Goal: Task Accomplishment & Management: Manage account settings

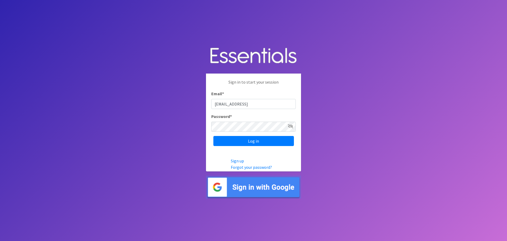
type input "[EMAIL_ADDRESS][DOMAIN_NAME]"
drag, startPoint x: 331, startPoint y: 118, endPoint x: 321, endPoint y: 118, distance: 10.6
click at [331, 118] on body "Sign in to start your session Email * heatherl@sylviassisters.org Password * Lo…" at bounding box center [253, 120] width 507 height 241
click at [254, 142] on input "Log in" at bounding box center [254, 141] width 81 height 10
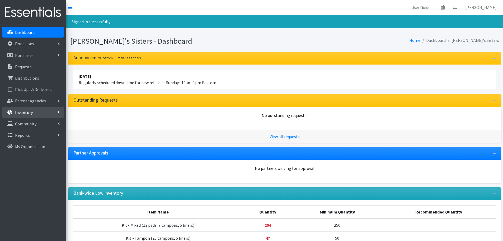
click at [51, 113] on link "Inventory" at bounding box center [33, 112] width 62 height 11
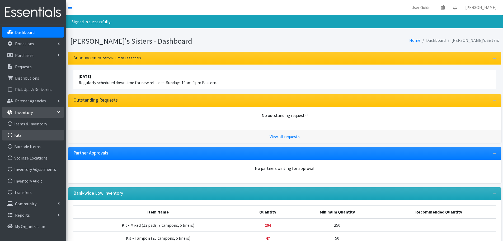
click at [49, 137] on link "Kits" at bounding box center [33, 135] width 62 height 11
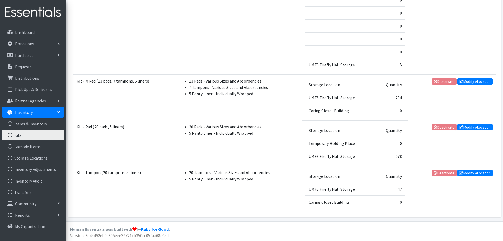
scroll to position [726, 0]
click at [473, 83] on link "Modify Allocation" at bounding box center [475, 81] width 35 height 6
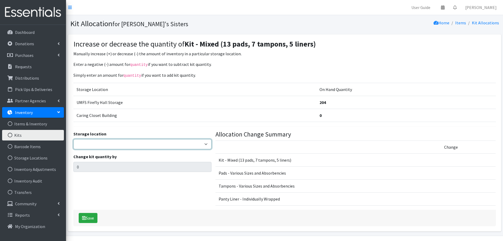
click at [132, 142] on select "Jennifer Taylor Brittany Averette Laura Davidson Erika Bedwell Heather Lennon V…" at bounding box center [142, 144] width 138 height 10
select select "473"
click at [73, 139] on select "Jennifer Taylor Brittany Averette Laura Davidson Erika Bedwell Heather Lennon V…" at bounding box center [142, 144] width 138 height 10
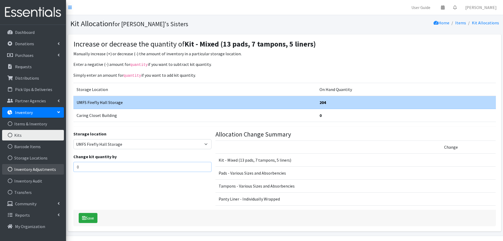
drag, startPoint x: 103, startPoint y: 166, endPoint x: 39, endPoint y: 166, distance: 64.0
click at [39, 166] on div "User Guide 0 Pick-ups remaining this week View Calendar 0 Requests 0 Partner Ag…" at bounding box center [251, 117] width 503 height 235
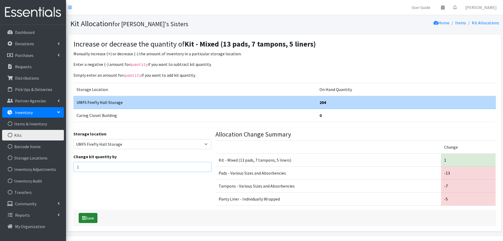
type input "1"
click at [85, 218] on icon "submit" at bounding box center [84, 218] width 4 height 4
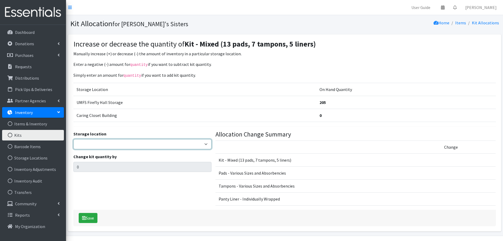
click at [90, 140] on select "Jennifer Taylor Brittany Averette Laura Davidson Erika Bedwell Heather Lennon V…" at bounding box center [142, 144] width 138 height 10
select select "497"
click at [73, 139] on select "Jennifer Taylor Brittany Averette Laura Davidson Erika Bedwell Heather Lennon V…" at bounding box center [142, 144] width 138 height 10
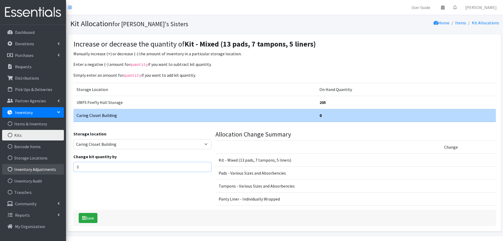
drag, startPoint x: 94, startPoint y: 165, endPoint x: 57, endPoint y: 165, distance: 36.5
click at [57, 168] on div "User Guide 0 Pick-ups remaining this week View Calendar 0 Requests 0 Partner Ag…" at bounding box center [251, 117] width 503 height 235
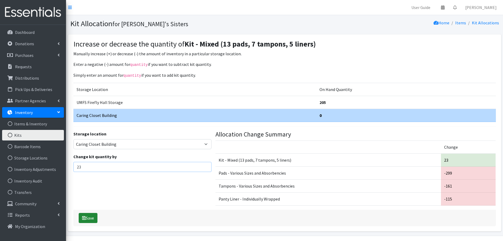
type input "23"
click at [90, 219] on button "Save" at bounding box center [88, 218] width 19 height 10
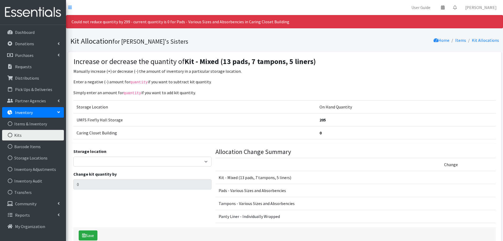
click at [136, 85] on div "Enter a negative (-) amount for quantity if you want to subtract kit quantity. …" at bounding box center [284, 152] width 423 height 149
click at [51, 134] on link "Kits" at bounding box center [33, 135] width 62 height 11
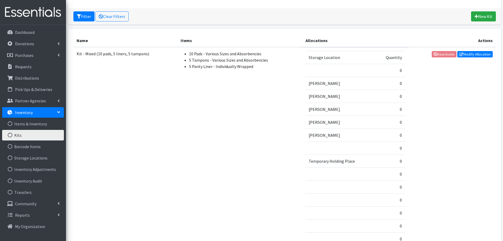
scroll to position [159, 0]
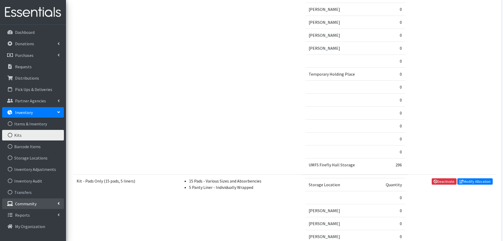
click at [43, 201] on link "Community" at bounding box center [33, 203] width 62 height 11
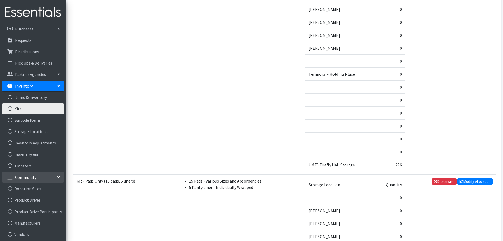
click at [31, 178] on p "Community" at bounding box center [25, 176] width 21 height 5
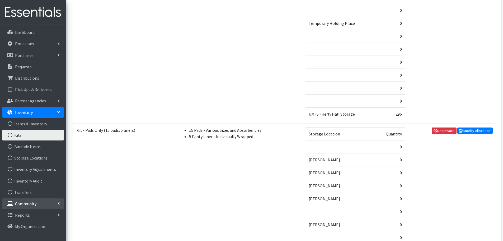
scroll to position [211, 0]
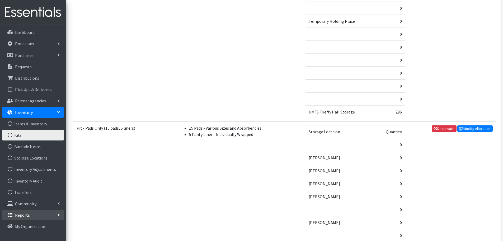
click at [59, 214] on icon at bounding box center [59, 214] width 2 height 4
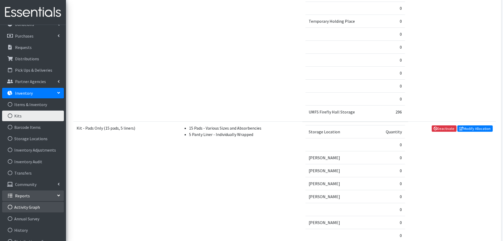
scroll to position [79, 0]
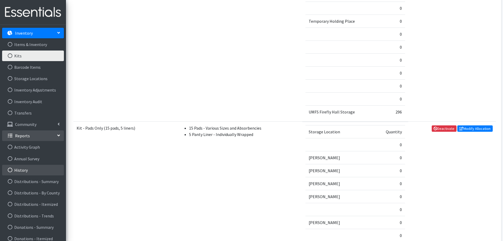
click at [31, 169] on link "History" at bounding box center [33, 170] width 62 height 11
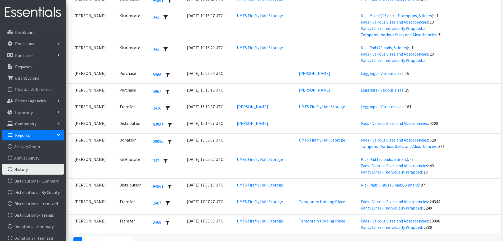
scroll to position [908, 0]
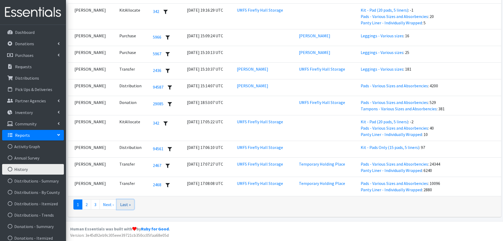
click at [126, 207] on link "Last »" at bounding box center [125, 204] width 17 height 10
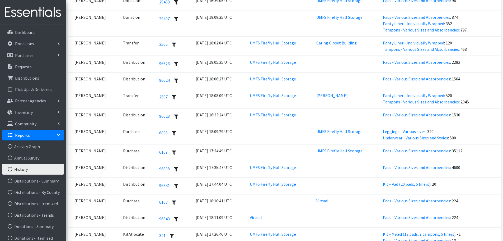
scroll to position [764, 0]
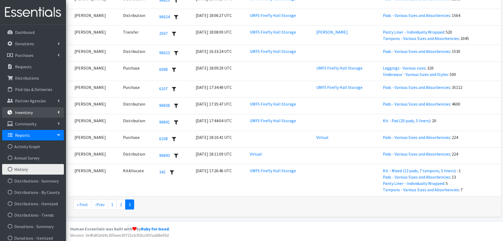
click at [34, 110] on link "Inventory" at bounding box center [33, 112] width 62 height 11
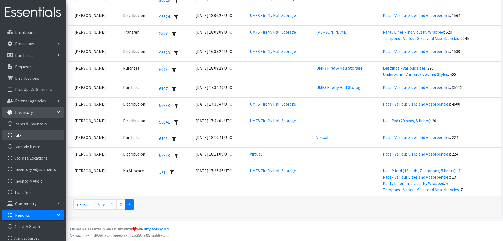
click at [34, 132] on link "Kits" at bounding box center [33, 135] width 62 height 11
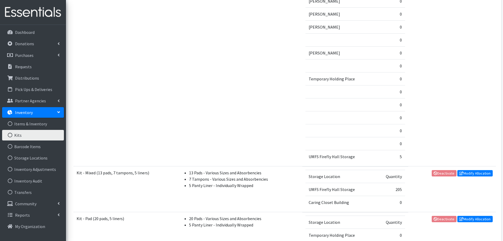
scroll to position [714, 0]
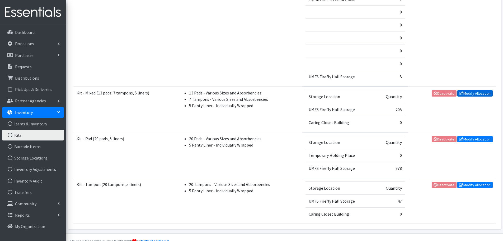
click at [469, 94] on link "Modify Allocation" at bounding box center [475, 93] width 35 height 6
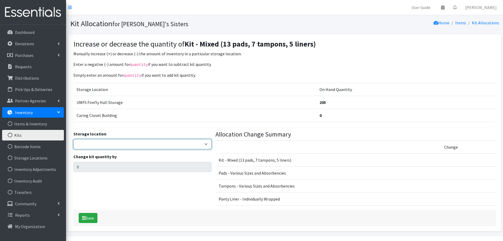
click at [99, 144] on select "Jennifer Taylor Brittany Averette Laura Davidson Erika Bedwell Heather Lennon V…" at bounding box center [142, 144] width 138 height 10
select select "473"
click at [73, 139] on select "Jennifer Taylor Brittany Averette Laura Davidson Erika Bedwell Heather Lennon V…" at bounding box center [142, 144] width 138 height 10
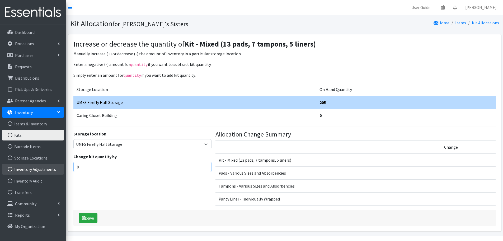
drag, startPoint x: 90, startPoint y: 162, endPoint x: 45, endPoint y: 170, distance: 46.2
click at [42, 175] on div "User Guide 0 Pick-ups remaining this week View Calendar 0 Requests 0 Partner Ag…" at bounding box center [251, 117] width 503 height 235
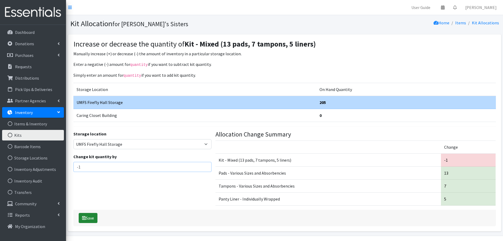
type input "-1"
click at [91, 214] on button "Save" at bounding box center [88, 218] width 19 height 10
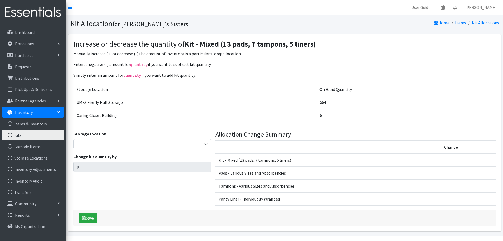
click at [42, 132] on link "Kits" at bounding box center [33, 135] width 62 height 11
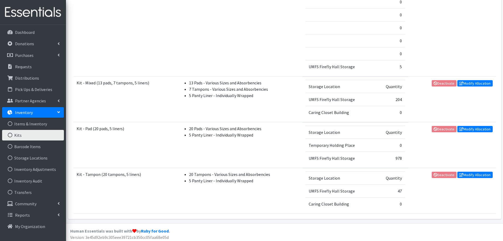
scroll to position [726, 0]
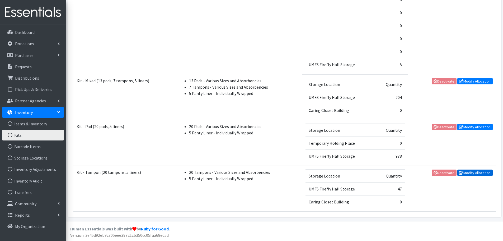
click at [478, 174] on link "Modify Allocation" at bounding box center [475, 172] width 35 height 6
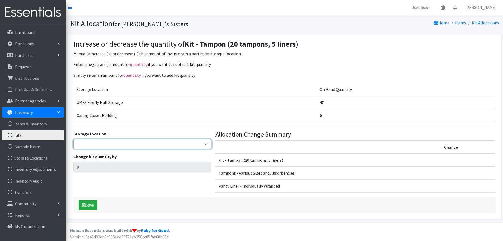
click at [95, 146] on select "[PERSON_NAME] [PERSON_NAME] [PERSON_NAME] [PERSON_NAME] [PERSON_NAME] Virtual T…" at bounding box center [142, 144] width 138 height 10
select select "473"
click at [73, 139] on select "[PERSON_NAME] [PERSON_NAME] [PERSON_NAME] [PERSON_NAME] [PERSON_NAME] Virtual T…" at bounding box center [142, 144] width 138 height 10
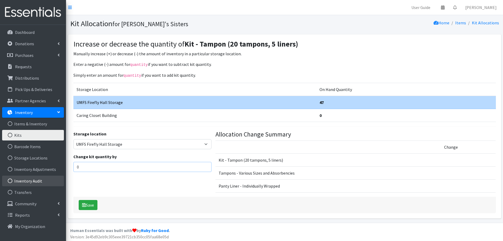
drag, startPoint x: 97, startPoint y: 166, endPoint x: 30, endPoint y: 180, distance: 68.6
click at [30, 180] on div "User Guide 0 Pick-ups remaining this week View Calendar 0 Requests 0 Partner Ag…" at bounding box center [251, 111] width 503 height 223
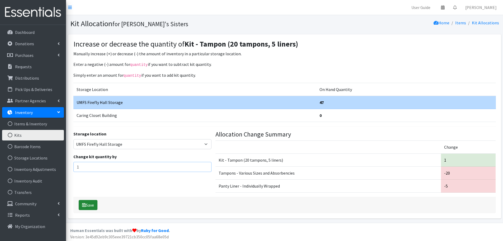
type input "1"
click at [90, 203] on button "Save" at bounding box center [88, 205] width 19 height 10
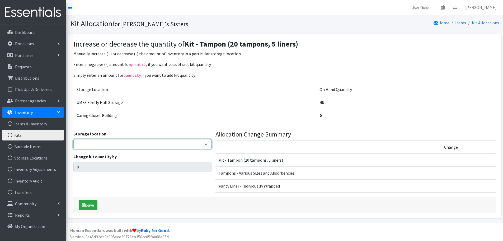
click at [95, 144] on select "[PERSON_NAME] [PERSON_NAME] [PERSON_NAME] [PERSON_NAME] [PERSON_NAME] Virtual T…" at bounding box center [142, 144] width 138 height 10
select select "497"
click at [73, 139] on select "[PERSON_NAME] [PERSON_NAME] [PERSON_NAME] [PERSON_NAME] [PERSON_NAME] Virtual T…" at bounding box center [142, 144] width 138 height 10
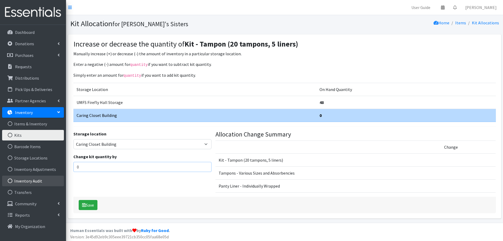
drag, startPoint x: 104, startPoint y: 165, endPoint x: 4, endPoint y: 180, distance: 101.0
click at [4, 180] on div "User Guide 0 Pick-ups remaining this week View Calendar 0 Requests 0 Partner Ag…" at bounding box center [251, 111] width 503 height 223
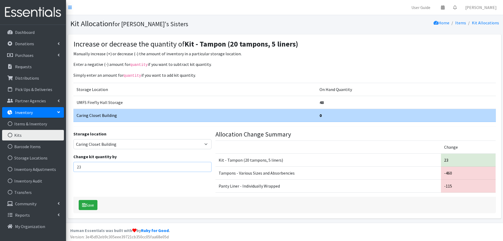
type input "23"
click at [116, 192] on div "Storage location Jennifer Taylor Brittany Averette Laura Davidson Erika Bedwell…" at bounding box center [142, 164] width 142 height 66
click at [91, 201] on button "Save" at bounding box center [88, 205] width 19 height 10
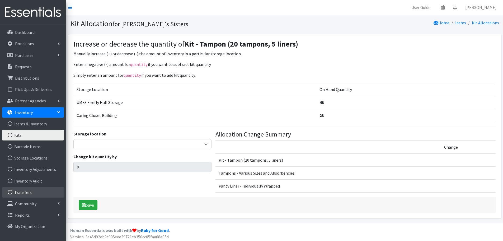
click at [38, 195] on link "Transfers" at bounding box center [33, 192] width 62 height 11
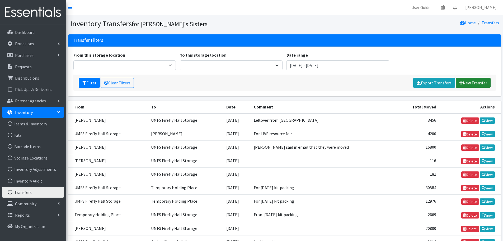
click at [469, 81] on link "New Transfer" at bounding box center [473, 83] width 35 height 10
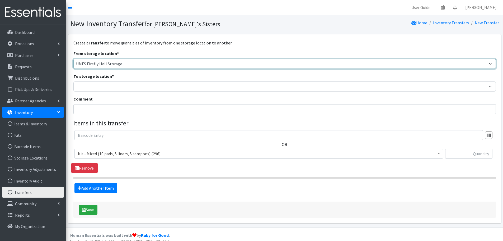
click at [124, 59] on select "[PERSON_NAME] Caring Closet Building [PERSON_NAME] [PERSON_NAME] [PERSON_NAME][…" at bounding box center [284, 64] width 423 height 10
select select "497"
click at [73, 59] on select "[PERSON_NAME] Caring Closet Building [PERSON_NAME] [PERSON_NAME] [PERSON_NAME][…" at bounding box center [284, 64] width 423 height 10
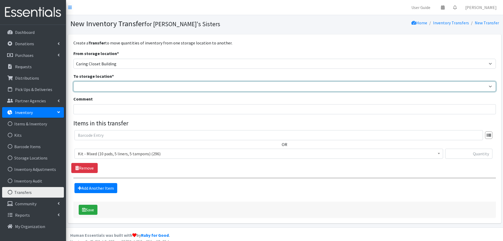
click at [105, 89] on select "[PERSON_NAME] Caring Closet Building [PERSON_NAME] [PERSON_NAME] [PERSON_NAME][…" at bounding box center [284, 86] width 423 height 10
select select "473"
click at [73, 81] on select "[PERSON_NAME] Caring Closet Building [PERSON_NAME] [PERSON_NAME] [PERSON_NAME][…" at bounding box center [284, 86] width 423 height 10
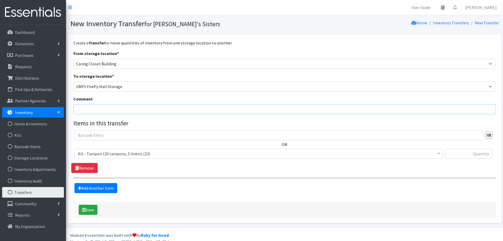
click at [101, 108] on input "Comment" at bounding box center [284, 109] width 423 height 10
paste input "Care Closet Kit Packing with Interns"
type input "Care Closet Kit Packing with Interns"
click at [111, 152] on span "Kit - Tampon (20 tampons, 5 liners) (23)" at bounding box center [259, 153] width 362 height 7
click at [156, 152] on span "Kit - Tampon (20 tampons, 5 liners) (23)" at bounding box center [259, 153] width 362 height 7
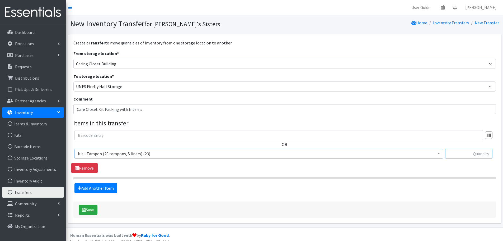
click at [455, 152] on input "text" at bounding box center [469, 154] width 47 height 10
type input "23"
click at [105, 191] on link "Add Another Item" at bounding box center [96, 188] width 43 height 10
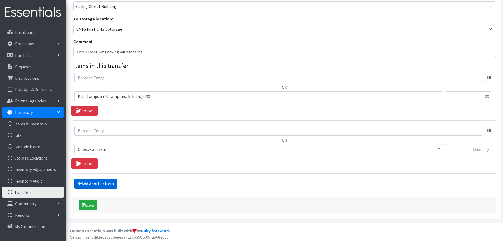
scroll to position [59, 0]
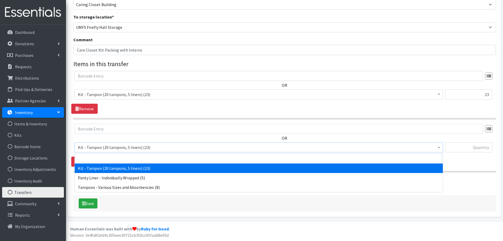
click at [114, 148] on span "Kit - Tampon (20 tampons, 5 liners) (23)" at bounding box center [259, 146] width 362 height 7
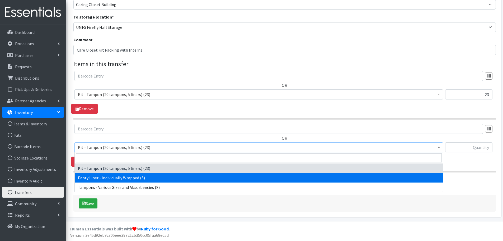
select select "10466"
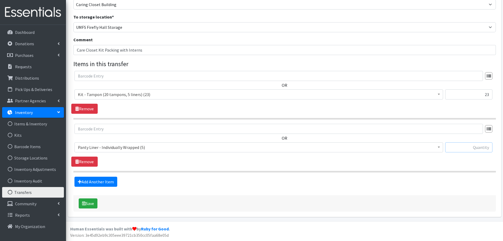
click at [477, 149] on input "text" at bounding box center [469, 147] width 47 height 10
type input "5"
click at [108, 177] on link "Add Another Item" at bounding box center [96, 182] width 43 height 10
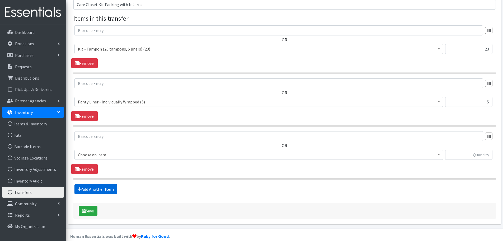
scroll to position [112, 0]
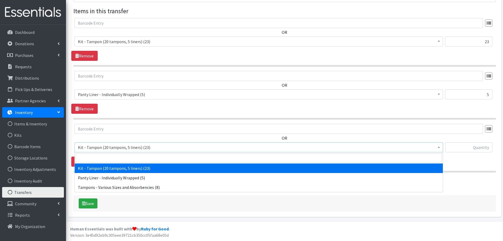
click at [118, 150] on span "Kit - Tampon (20 tampons, 5 liners) (23)" at bounding box center [259, 146] width 362 height 7
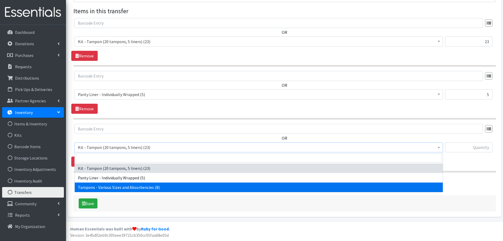
click at [129, 192] on div "Create a Transfer to move quantities of inventory from one storage location to …" at bounding box center [284, 70] width 423 height 284
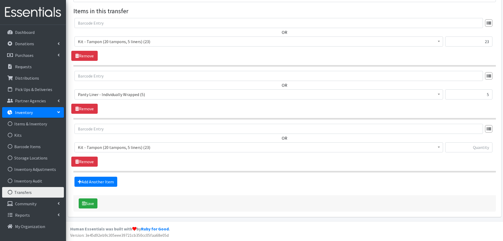
click at [121, 143] on span "Kit - Tampon (20 tampons, 5 liners) (23)" at bounding box center [259, 147] width 369 height 10
click at [130, 193] on div "Create a Transfer to move quantities of inventory from one storage location to …" at bounding box center [284, 70] width 423 height 284
click at [148, 151] on span "Kit - Tampon (20 tampons, 5 liners) (23)" at bounding box center [259, 147] width 369 height 10
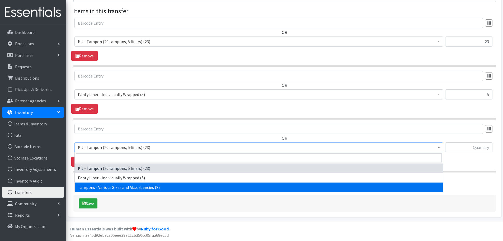
select select "10562"
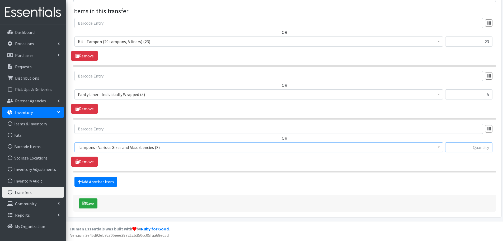
click at [473, 147] on input "text" at bounding box center [469, 147] width 47 height 10
type input "8"
click at [442, 177] on div "Add Another Item" at bounding box center [285, 182] width 420 height 10
click at [90, 205] on button "Save" at bounding box center [88, 203] width 19 height 10
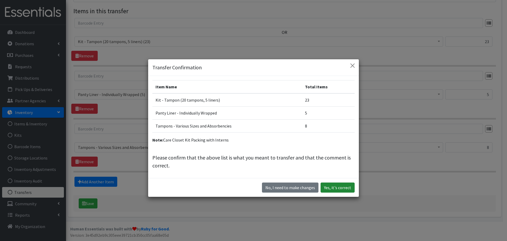
click at [341, 191] on button "Yes, it's correct" at bounding box center [338, 187] width 34 height 10
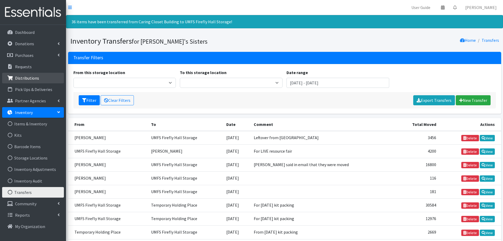
click at [40, 77] on link "Distributions" at bounding box center [33, 78] width 62 height 11
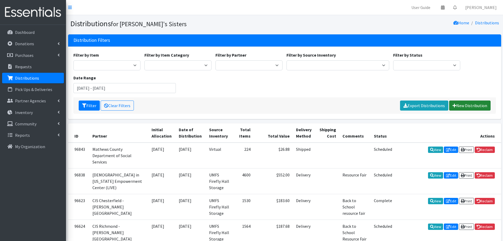
click at [462, 105] on link "New Distribution" at bounding box center [470, 105] width 41 height 10
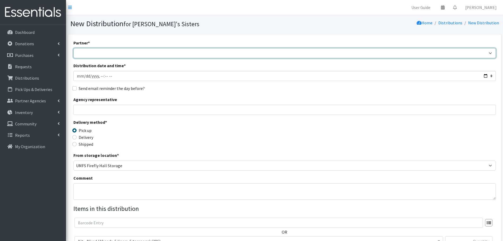
click at [95, 49] on select "211 [US_STATE] and Individual Referrals Afghan Support Center (USCIS) ANU FOUND…" at bounding box center [284, 53] width 423 height 10
select select "3954"
click at [73, 48] on select "211 [US_STATE] and Individual Referrals Afghan Support Center (USCIS) ANU FOUND…" at bounding box center [284, 53] width 423 height 10
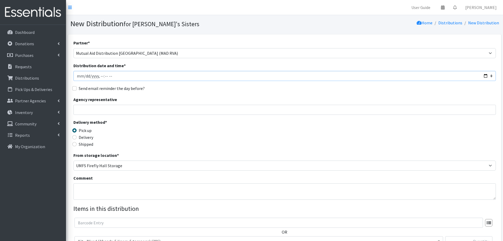
click at [84, 77] on input "Distribution date and time *" at bounding box center [284, 76] width 423 height 10
type input "[DATE]T23:59"
click at [94, 103] on div "Agency representative" at bounding box center [284, 105] width 423 height 18
click at [95, 107] on input "Agency representative" at bounding box center [284, 110] width 423 height 10
type input "[PERSON_NAME]"
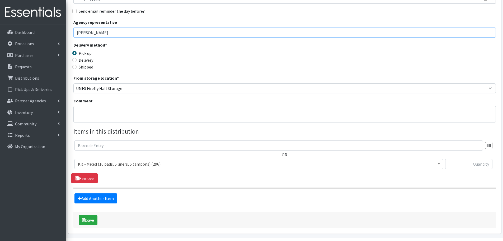
scroll to position [79, 0]
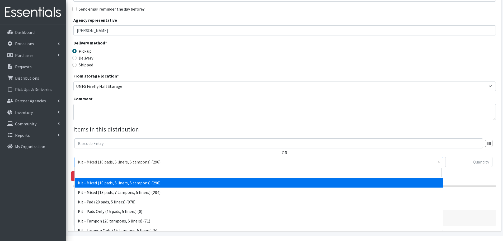
click at [110, 163] on span "Kit - Mixed (10 pads, 5 liners, 5 tampons) (296)" at bounding box center [259, 161] width 362 height 7
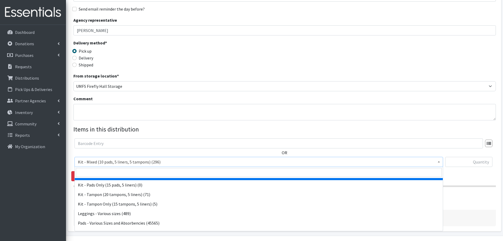
scroll to position [53, 0]
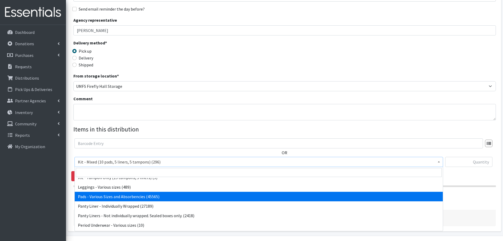
select select "10467"
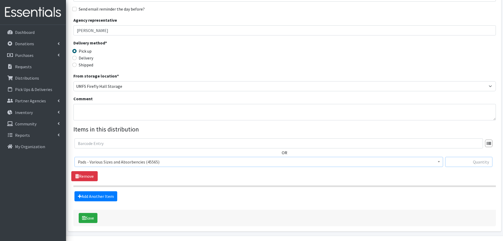
click at [448, 161] on input "text" at bounding box center [469, 162] width 47 height 10
paste input "922"
type input "922"
click at [107, 194] on link "Add Another Item" at bounding box center [96, 196] width 43 height 10
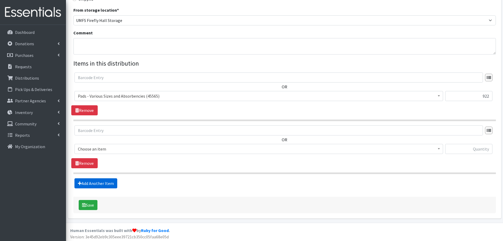
scroll to position [147, 0]
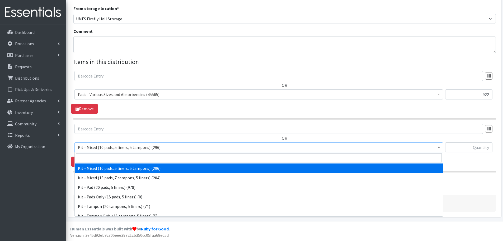
click at [120, 147] on span "Kit - Mixed (10 pads, 5 liners, 5 tampons) (296)" at bounding box center [259, 146] width 362 height 7
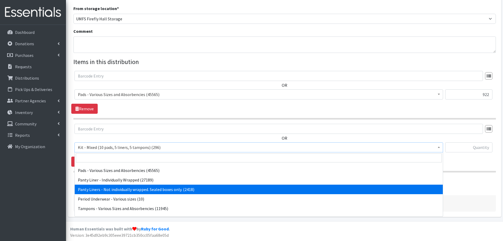
scroll to position [71, 0]
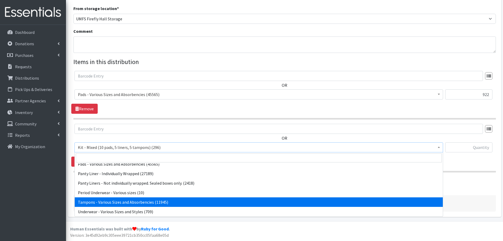
select select "10562"
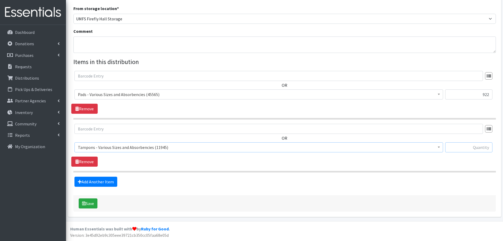
click at [461, 147] on input "text" at bounding box center [469, 147] width 47 height 10
paste input "750"
type input "750"
click at [99, 184] on link "Add Another Item" at bounding box center [96, 182] width 43 height 10
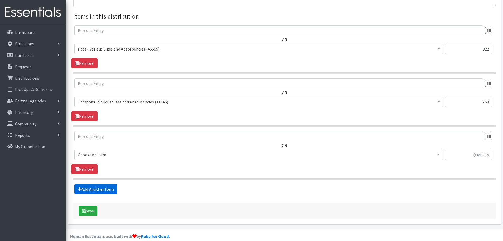
scroll to position [200, 0]
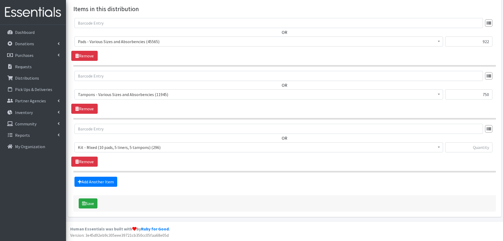
click at [114, 150] on span "Kit - Mixed (10 pads, 5 liners, 5 tampons) (296)" at bounding box center [259, 146] width 362 height 7
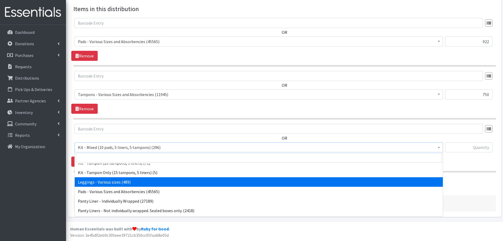
scroll to position [53, 0]
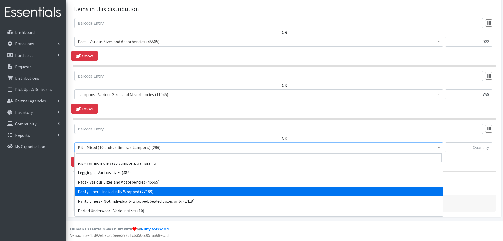
select select "10466"
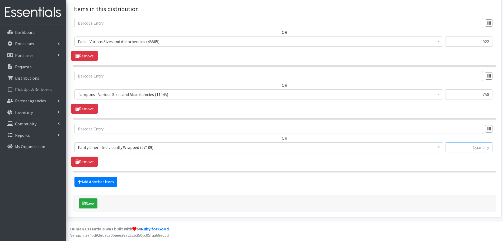
click at [479, 145] on input "text" at bounding box center [469, 147] width 47 height 10
paste input "319"
type input "319"
click at [114, 181] on link "Add Another Item" at bounding box center [96, 182] width 43 height 10
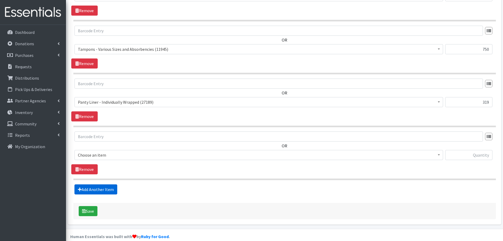
scroll to position [252, 0]
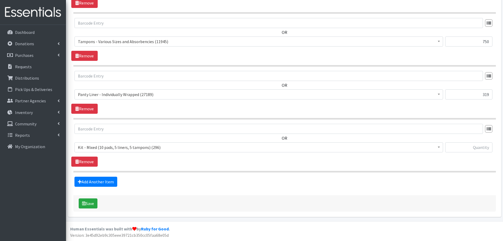
click at [148, 149] on span "Kit - Mixed (10 pads, 5 liners, 5 tampons) (296)" at bounding box center [259, 146] width 362 height 7
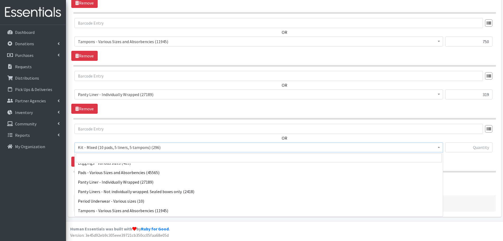
scroll to position [71, 0]
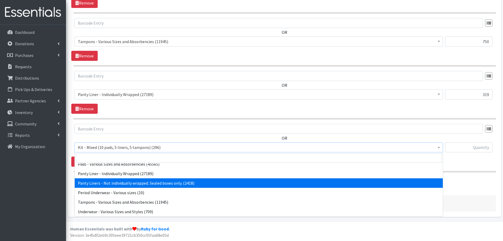
select select "10651"
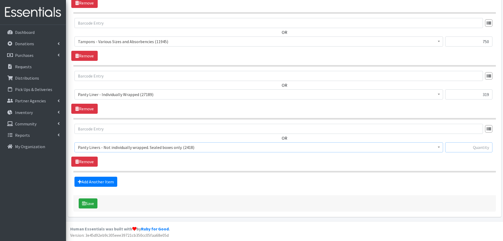
click at [459, 144] on input "text" at bounding box center [469, 147] width 47 height 10
paste input "396"
type input "396"
click at [89, 206] on button "Save" at bounding box center [88, 203] width 19 height 10
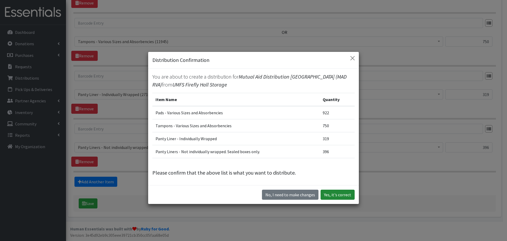
click at [337, 194] on button "Yes, it's correct" at bounding box center [338, 194] width 34 height 10
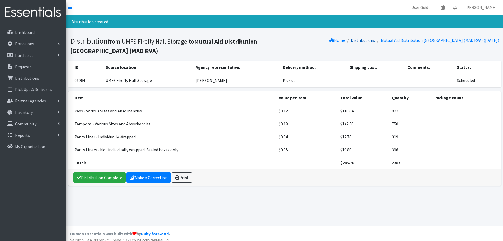
click at [375, 40] on link "Distributions" at bounding box center [363, 40] width 24 height 5
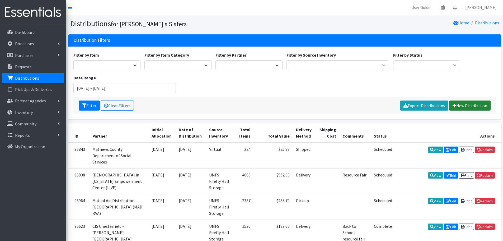
click at [472, 105] on link "New Distribution" at bounding box center [470, 105] width 41 height 10
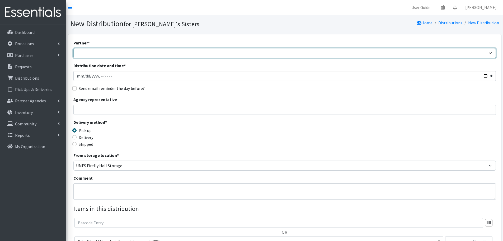
click at [101, 53] on select "211 [US_STATE] and Individual Referrals Afghan Support Center (USCIS) ANU FOUND…" at bounding box center [284, 53] width 423 height 10
select select "6918"
click at [73, 48] on select "211 Virginia and Individual Referrals Afghan Support Center (USCIS) ANU FOUNDAT…" at bounding box center [284, 53] width 423 height 10
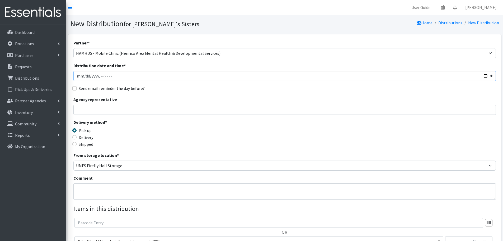
click at [84, 74] on input "Distribution date and time *" at bounding box center [284, 76] width 423 height 10
type input "2025-09-17T23:59"
click at [96, 109] on input "Agency representative" at bounding box center [284, 110] width 423 height 10
type input "[PERSON_NAME]"
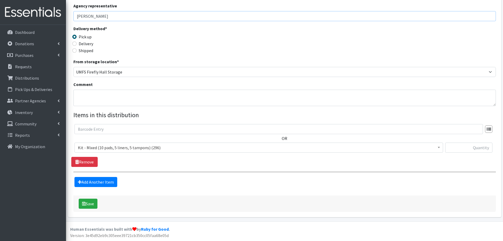
scroll to position [94, 0]
click at [468, 151] on input "text" at bounding box center [469, 147] width 47 height 10
type input "30"
click at [130, 168] on section "OR Kit - Mixed (10 pads, 5 liners, 5 tampons) (296) Kit - Mixed (13 pads, 7 tam…" at bounding box center [284, 148] width 423 height 49
drag, startPoint x: 91, startPoint y: 202, endPoint x: 94, endPoint y: 201, distance: 2.7
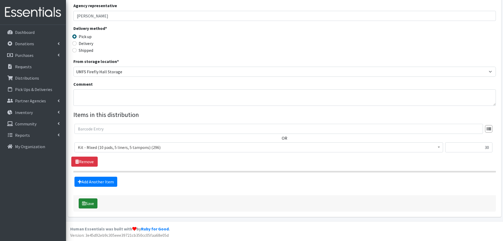
click at [91, 202] on button "Save" at bounding box center [88, 203] width 19 height 10
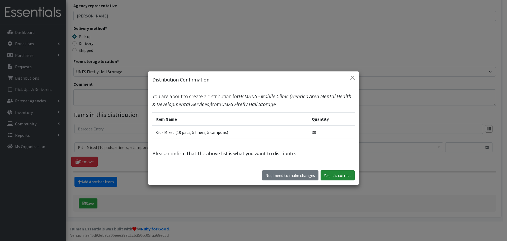
click at [337, 171] on button "Yes, it's correct" at bounding box center [338, 175] width 34 height 10
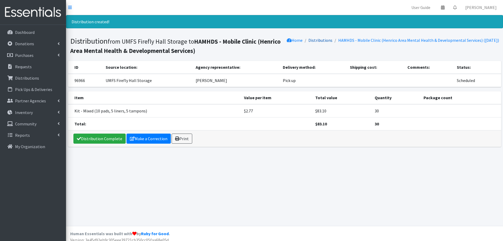
click at [311, 39] on link "Distributions" at bounding box center [321, 40] width 24 height 5
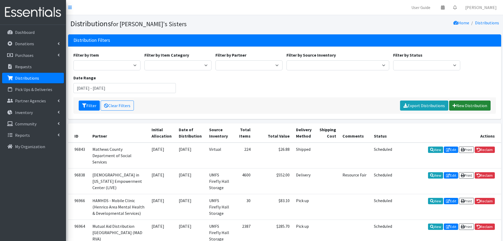
click at [459, 102] on link "New Distribution" at bounding box center [470, 105] width 41 height 10
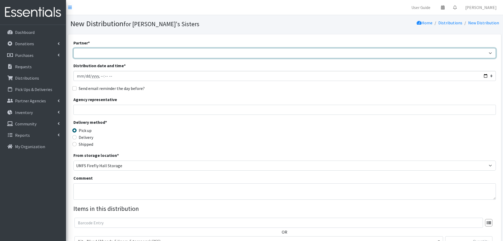
click at [103, 55] on select "211 [US_STATE] and Individual Referrals Afghan Support Center (USCIS) ANU FOUND…" at bounding box center [284, 53] width 423 height 10
select select "2929"
click at [73, 48] on select "211 [US_STATE] and Individual Referrals Afghan Support Center (USCIS) ANU FOUND…" at bounding box center [284, 53] width 423 height 10
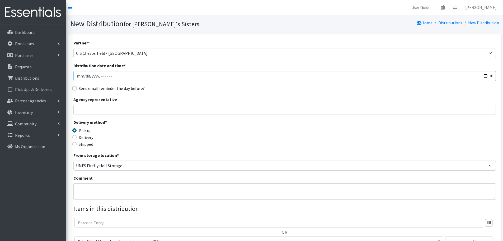
click at [82, 78] on input "Distribution date and time *" at bounding box center [284, 76] width 423 height 10
type input "[DATE]T23:59"
click at [84, 114] on input "Agency representative" at bounding box center [284, 110] width 423 height 10
type input "[PERSON_NAME]"
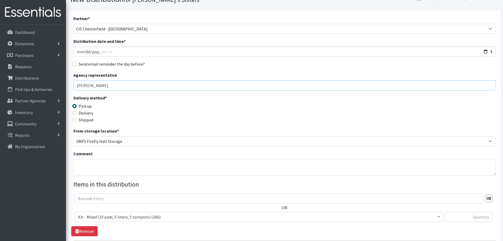
scroll to position [94, 0]
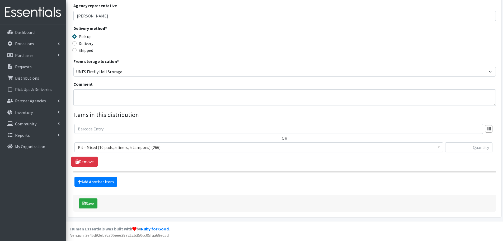
click at [156, 152] on span "Kit - Mixed (10 pads, 5 liners, 5 tampons) (266)" at bounding box center [259, 147] width 369 height 10
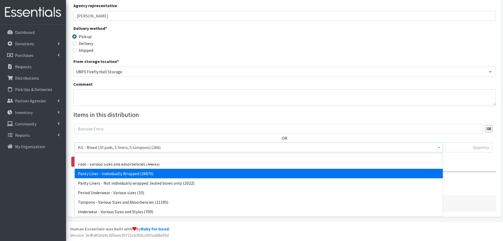
scroll to position [44, 0]
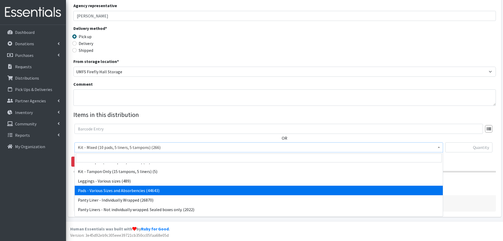
select select "10467"
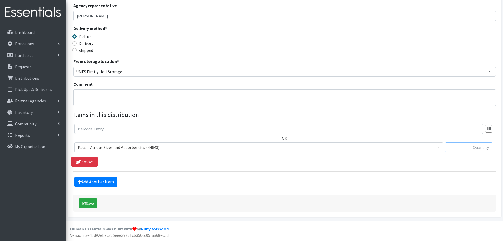
click at [467, 147] on input "text" at bounding box center [469, 147] width 47 height 10
type input "88"
click at [105, 180] on link "Add Another Item" at bounding box center [96, 182] width 43 height 10
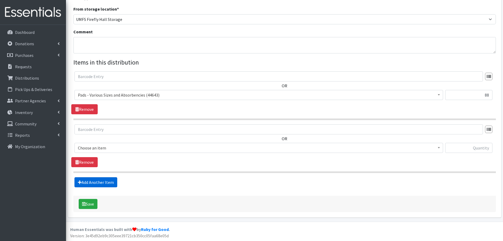
scroll to position [147, 0]
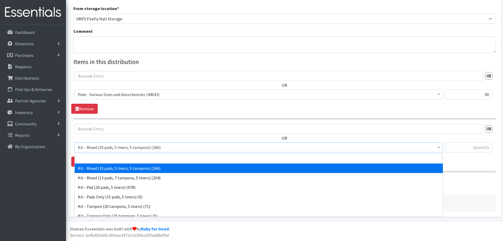
click at [136, 145] on span "Kit - Mixed (10 pads, 5 liners, 5 tampons) (266)" at bounding box center [259, 146] width 362 height 7
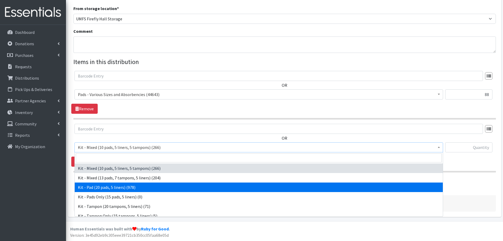
select select "15509"
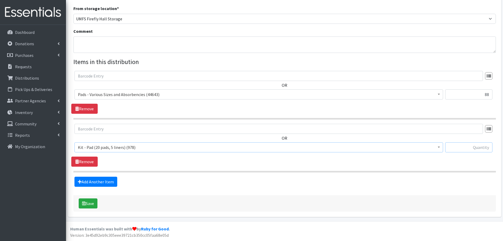
click at [476, 146] on input "text" at bounding box center [469, 147] width 47 height 10
type input "25"
click at [85, 178] on link "Add Another Item" at bounding box center [96, 182] width 43 height 10
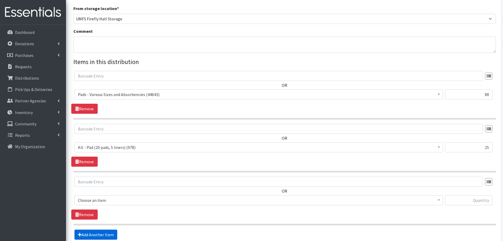
scroll to position [200, 0]
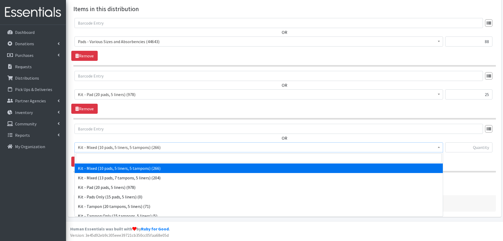
click at [149, 148] on span "Kit - Mixed (10 pads, 5 liners, 5 tampons) (266)" at bounding box center [259, 146] width 362 height 7
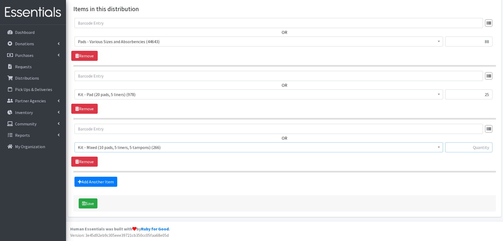
click at [484, 146] on input "text" at bounding box center [469, 147] width 47 height 10
type input "25"
click at [95, 202] on button "Save" at bounding box center [88, 203] width 19 height 10
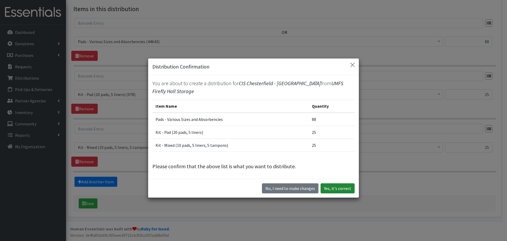
click at [342, 186] on button "Yes, it's correct" at bounding box center [338, 188] width 34 height 10
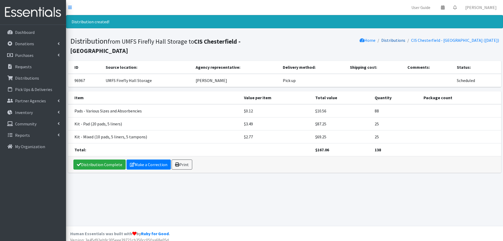
click at [382, 40] on link "Distributions" at bounding box center [394, 40] width 24 height 5
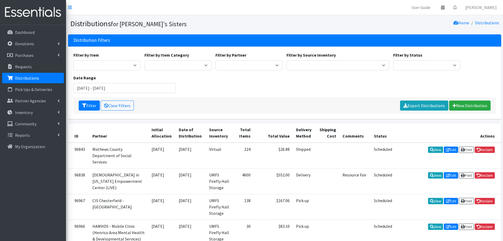
click at [464, 99] on div "Filter Clear Filters Export Distributions New Distribution" at bounding box center [284, 105] width 423 height 16
click at [464, 102] on link "New Distribution" at bounding box center [470, 105] width 41 height 10
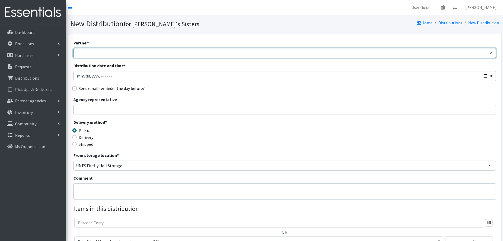
click at [82, 50] on select "211 [US_STATE] and Individual Referrals Afghan Support Center (USCIS) ANU FOUND…" at bounding box center [284, 53] width 423 height 10
select select "2941"
click at [73, 48] on select "211 [US_STATE] and Individual Referrals Afghan Support Center (USCIS) ANU FOUND…" at bounding box center [284, 53] width 423 height 10
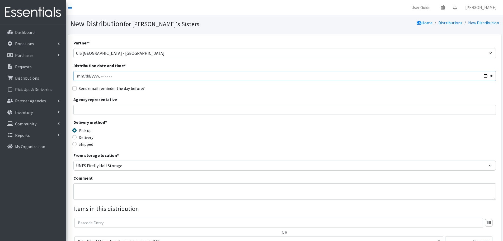
click at [86, 79] on input "Distribution date and time *" at bounding box center [284, 76] width 423 height 10
click at [85, 78] on input "Distribution date and time *" at bounding box center [284, 76] width 423 height 10
click at [84, 76] on input "Distribution date and time *" at bounding box center [284, 76] width 423 height 10
type input "[DATE]T23:59"
click at [107, 105] on input "Agency representative" at bounding box center [284, 110] width 423 height 10
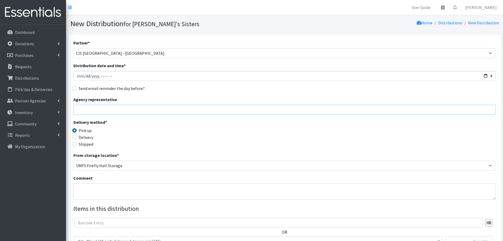
type input "[PERSON_NAME]"
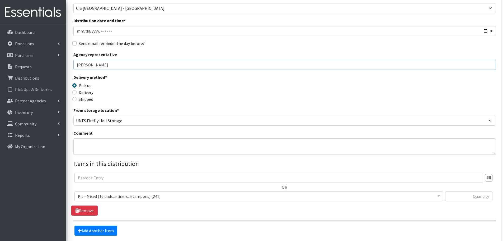
scroll to position [79, 0]
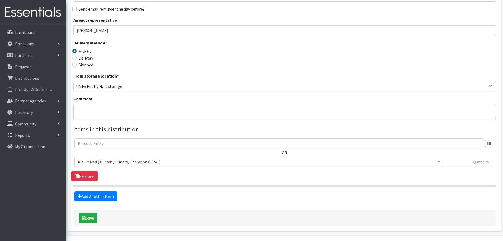
click at [150, 163] on span "Kit - Mixed (10 pads, 5 liners, 5 tampons) (241)" at bounding box center [259, 161] width 362 height 7
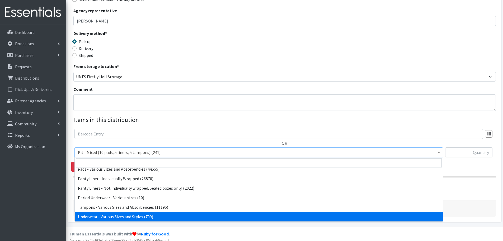
scroll to position [94, 0]
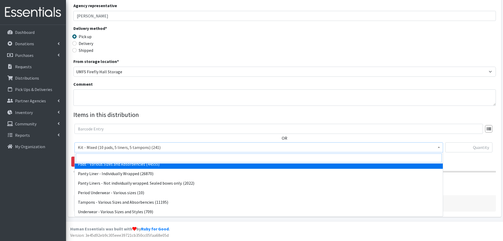
click at [95, 156] on input "search" at bounding box center [259, 157] width 366 height 9
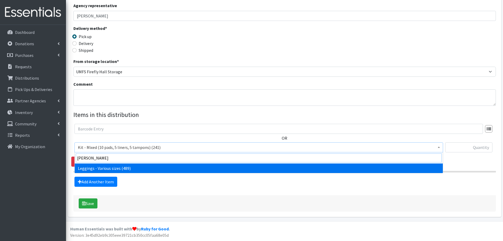
type input "[PERSON_NAME]"
select select "12411"
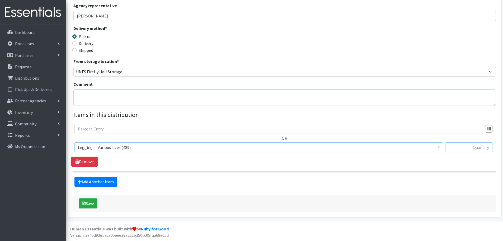
click at [462, 149] on input "text" at bounding box center [469, 147] width 47 height 10
type input "30"
click at [114, 180] on link "Add Another Item" at bounding box center [96, 182] width 43 height 10
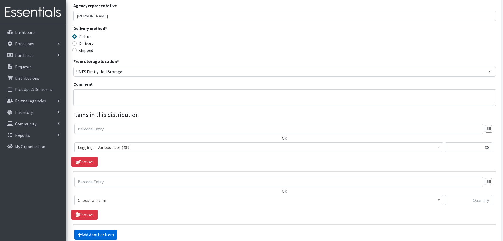
scroll to position [147, 0]
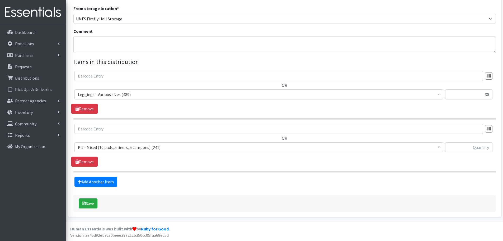
click at [98, 147] on span "Kit - Mixed (10 pads, 5 liners, 5 tampons) (241)" at bounding box center [259, 146] width 362 height 7
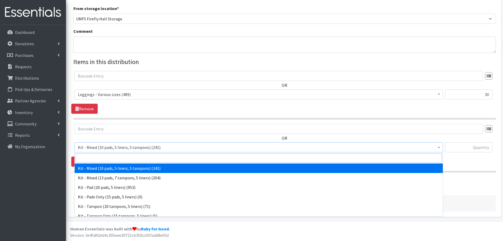
click at [91, 161] on input "search" at bounding box center [259, 157] width 366 height 9
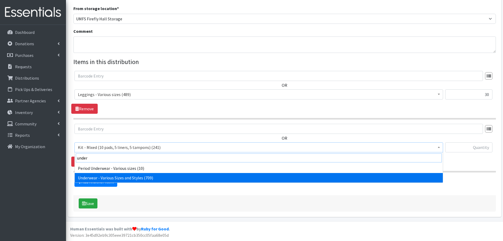
type input "under"
select select "10495"
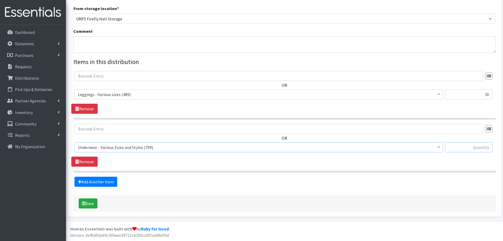
click at [466, 147] on input "text" at bounding box center [469, 147] width 47 height 10
type input "30"
click at [112, 177] on link "Add Another Item" at bounding box center [96, 182] width 43 height 10
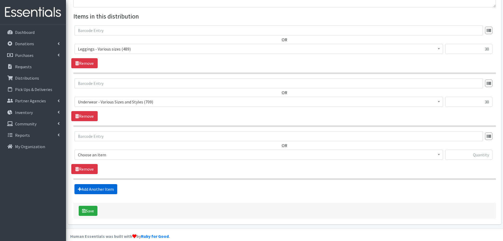
scroll to position [200, 0]
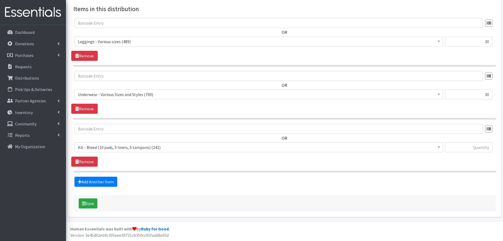
click at [99, 147] on span "Kit - Mixed (10 pads, 5 liners, 5 tampons) (241)" at bounding box center [259, 146] width 362 height 7
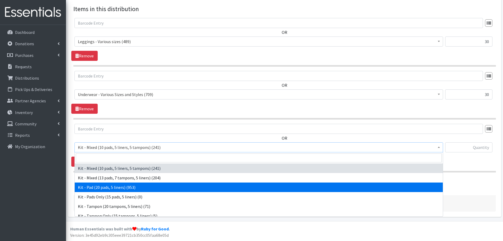
select select "15509"
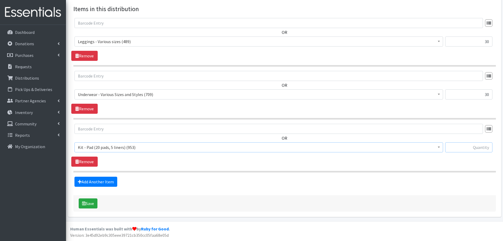
click at [478, 146] on input "text" at bounding box center [469, 147] width 47 height 10
type input "30"
drag, startPoint x: 94, startPoint y: 204, endPoint x: 112, endPoint y: 187, distance: 23.9
click at [94, 204] on button "Save" at bounding box center [88, 203] width 19 height 10
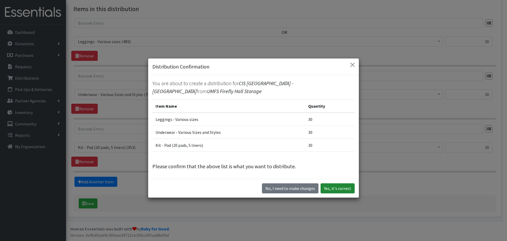
click at [347, 190] on button "Yes, it's correct" at bounding box center [338, 188] width 34 height 10
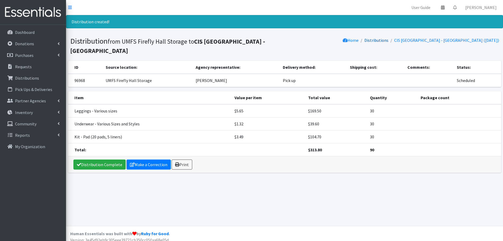
click at [380, 41] on link "Distributions" at bounding box center [377, 40] width 24 height 5
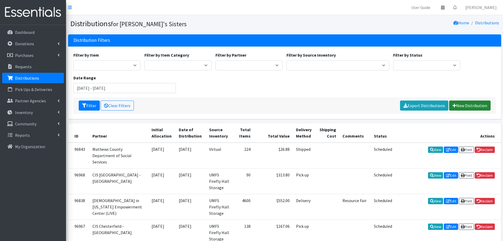
click at [460, 106] on link "New Distribution" at bounding box center [470, 105] width 41 height 10
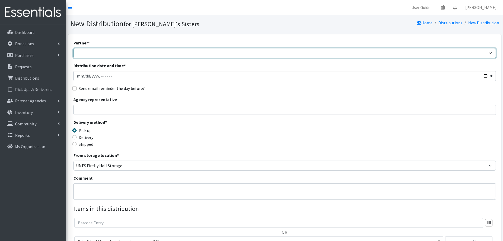
click at [92, 54] on select "211 [US_STATE] and Individual Referrals Afghan Support Center (USCIS) ANU FOUND…" at bounding box center [284, 53] width 423 height 10
select select "4691"
click at [73, 48] on select "211 [US_STATE] and Individual Referrals Afghan Support Center (USCIS) ANU FOUND…" at bounding box center [284, 53] width 423 height 10
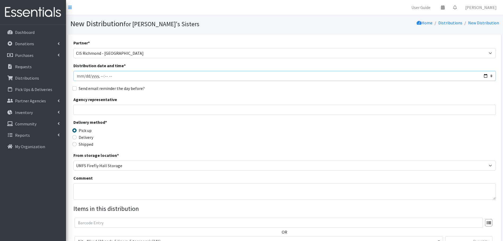
click at [86, 76] on input "Distribution date and time *" at bounding box center [284, 76] width 423 height 10
type input "[DATE]T23:59"
click at [117, 109] on input "Agency representative" at bounding box center [284, 110] width 423 height 10
type input "[PERSON_NAME]"
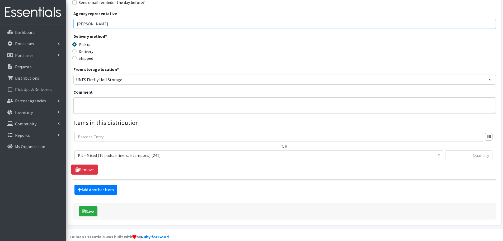
scroll to position [94, 0]
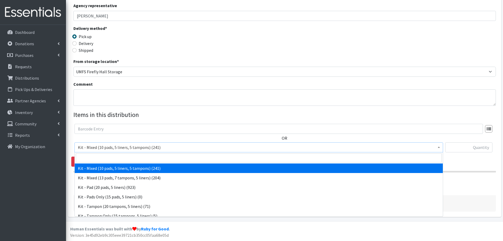
click at [96, 149] on span "Kit - Mixed (10 pads, 5 liners, 5 tampons) (241)" at bounding box center [259, 146] width 362 height 7
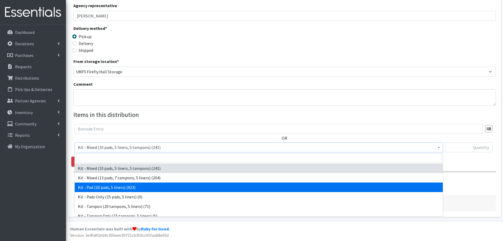
select select "15509"
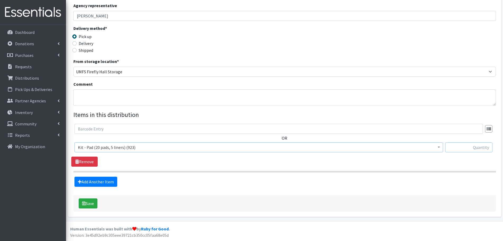
click at [459, 149] on input "text" at bounding box center [469, 147] width 47 height 10
paste input "100"
type input "100"
click at [104, 180] on link "Add Another Item" at bounding box center [96, 182] width 43 height 10
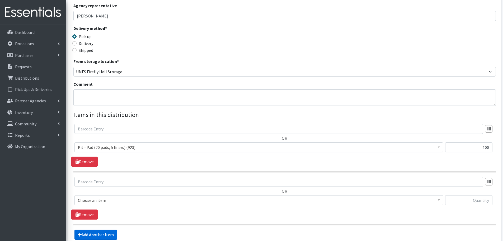
scroll to position [147, 0]
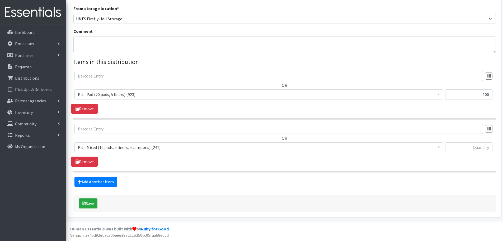
click at [168, 148] on span "Kit - Mixed (10 pads, 5 liners, 5 tampons) (241)" at bounding box center [259, 146] width 362 height 7
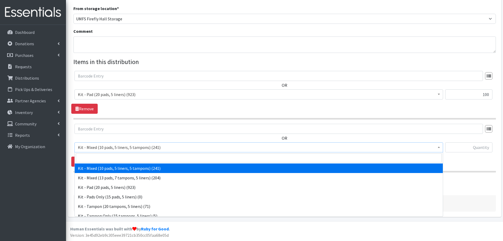
click at [168, 148] on span "Kit - Mixed (10 pads, 5 liners, 5 tampons) (241)" at bounding box center [259, 146] width 362 height 7
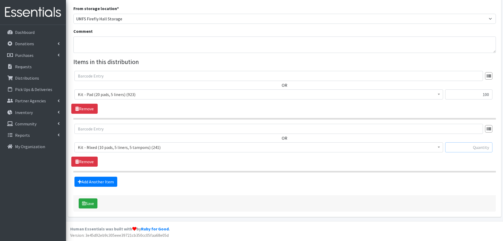
click at [456, 147] on input "text" at bounding box center [469, 147] width 47 height 10
type input "50"
click at [107, 184] on link "Add Another Item" at bounding box center [96, 182] width 43 height 10
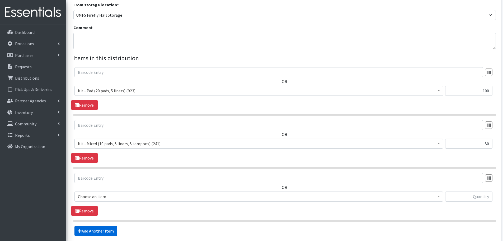
scroll to position [200, 0]
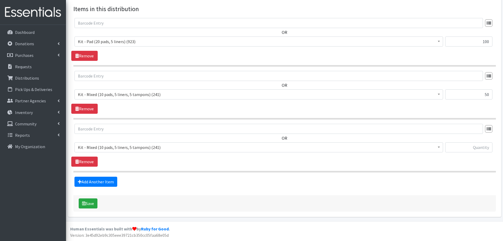
click at [165, 149] on span "Kit - Mixed (10 pads, 5 liners, 5 tampons) (241)" at bounding box center [259, 146] width 362 height 7
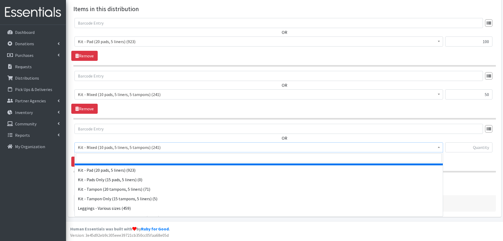
scroll to position [26, 0]
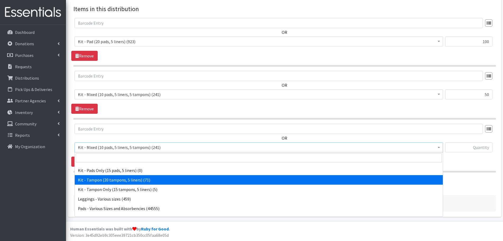
select select "15510"
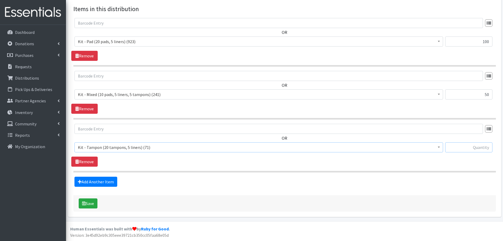
click at [463, 148] on input "text" at bounding box center [469, 147] width 47 height 10
type input "25"
click at [93, 202] on button "Save" at bounding box center [88, 203] width 19 height 10
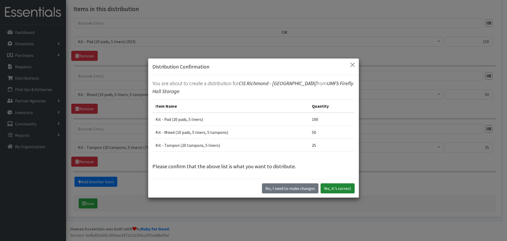
click at [344, 190] on button "Yes, it's correct" at bounding box center [338, 188] width 34 height 10
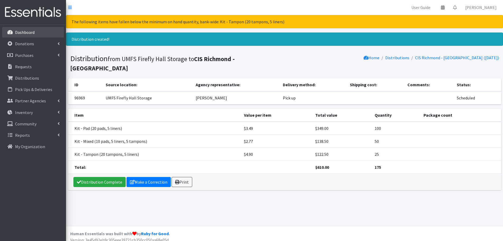
click at [18, 34] on p "Dashboard" at bounding box center [25, 32] width 20 height 5
